Goal: Task Accomplishment & Management: Manage account settings

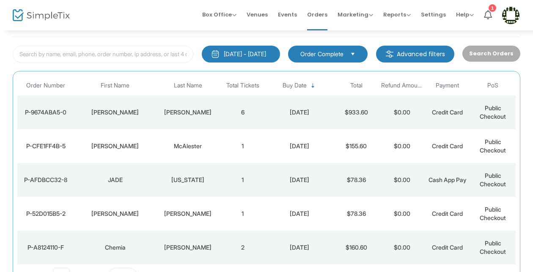
scroll to position [42, 0]
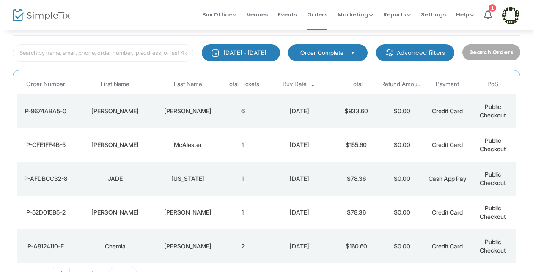
click at [43, 109] on div "P-9674ABA5-0" at bounding box center [45, 111] width 52 height 8
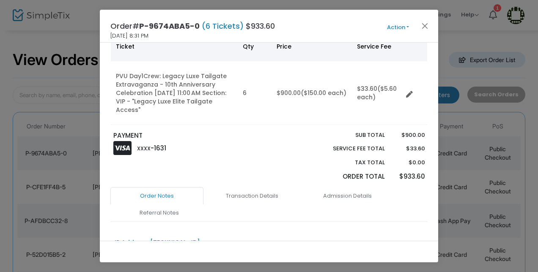
scroll to position [64, 0]
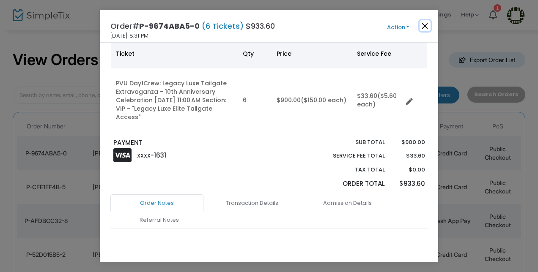
click at [426, 27] on button "Close" at bounding box center [425, 25] width 11 height 11
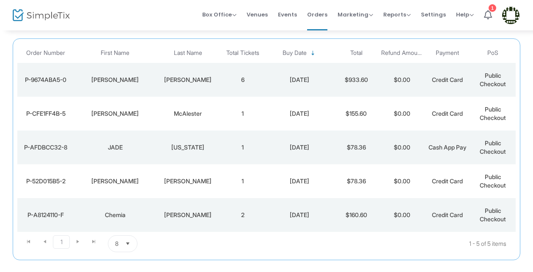
scroll to position [75, 0]
click at [295, 212] on div "[DATE]" at bounding box center [299, 214] width 64 height 8
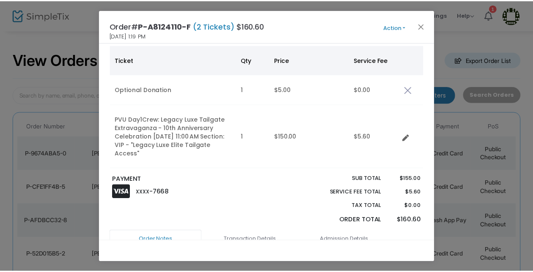
scroll to position [35, 0]
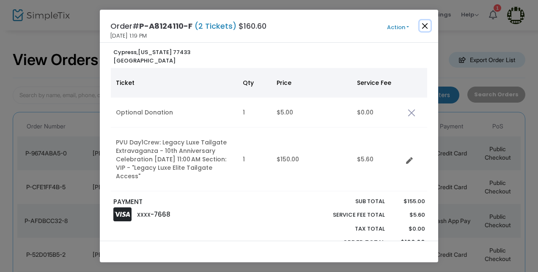
click at [426, 26] on button "Close" at bounding box center [425, 25] width 11 height 11
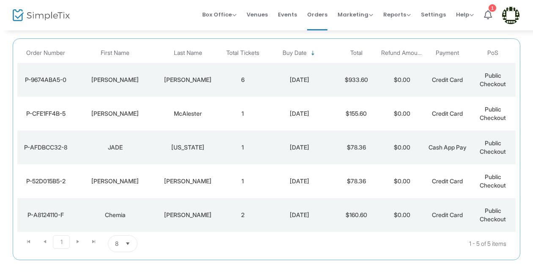
scroll to position [75, 0]
click at [128, 243] on span "Select" at bounding box center [128, 243] width 14 height 14
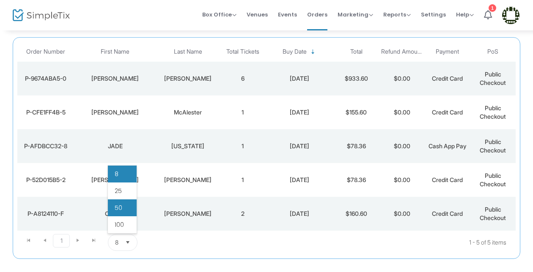
click at [123, 207] on li "50" at bounding box center [122, 208] width 29 height 17
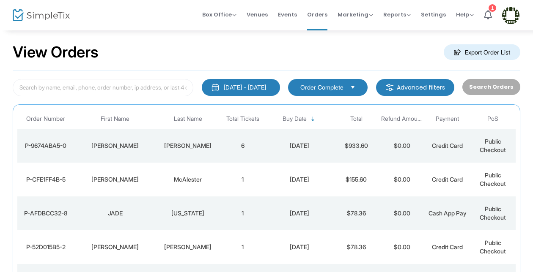
scroll to position [0, 0]
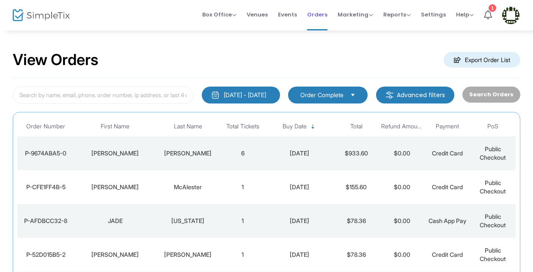
click at [321, 14] on span "Orders" at bounding box center [317, 15] width 20 height 22
click at [404, 96] on m-button "Advanced filters" at bounding box center [415, 95] width 78 height 17
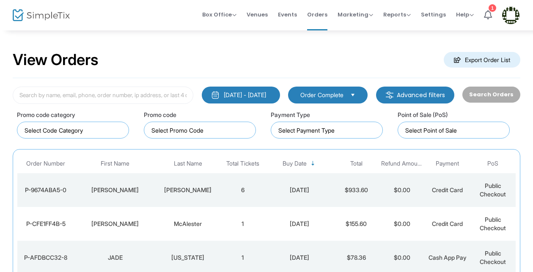
click at [394, 93] on img at bounding box center [389, 95] width 8 height 8
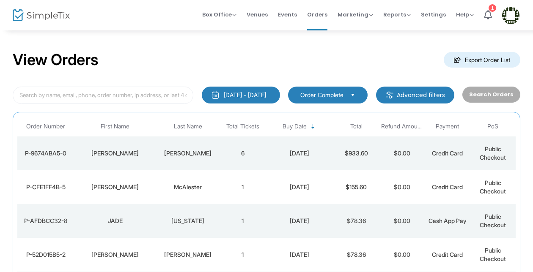
click at [394, 92] on img at bounding box center [389, 95] width 8 height 8
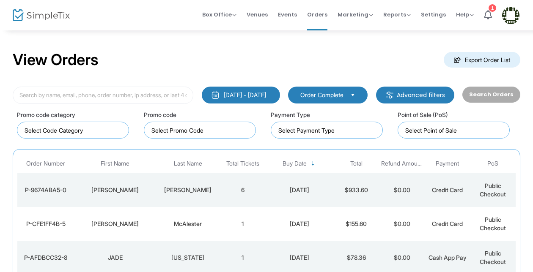
click at [394, 92] on img at bounding box center [389, 95] width 8 height 8
